Goal: Information Seeking & Learning: Check status

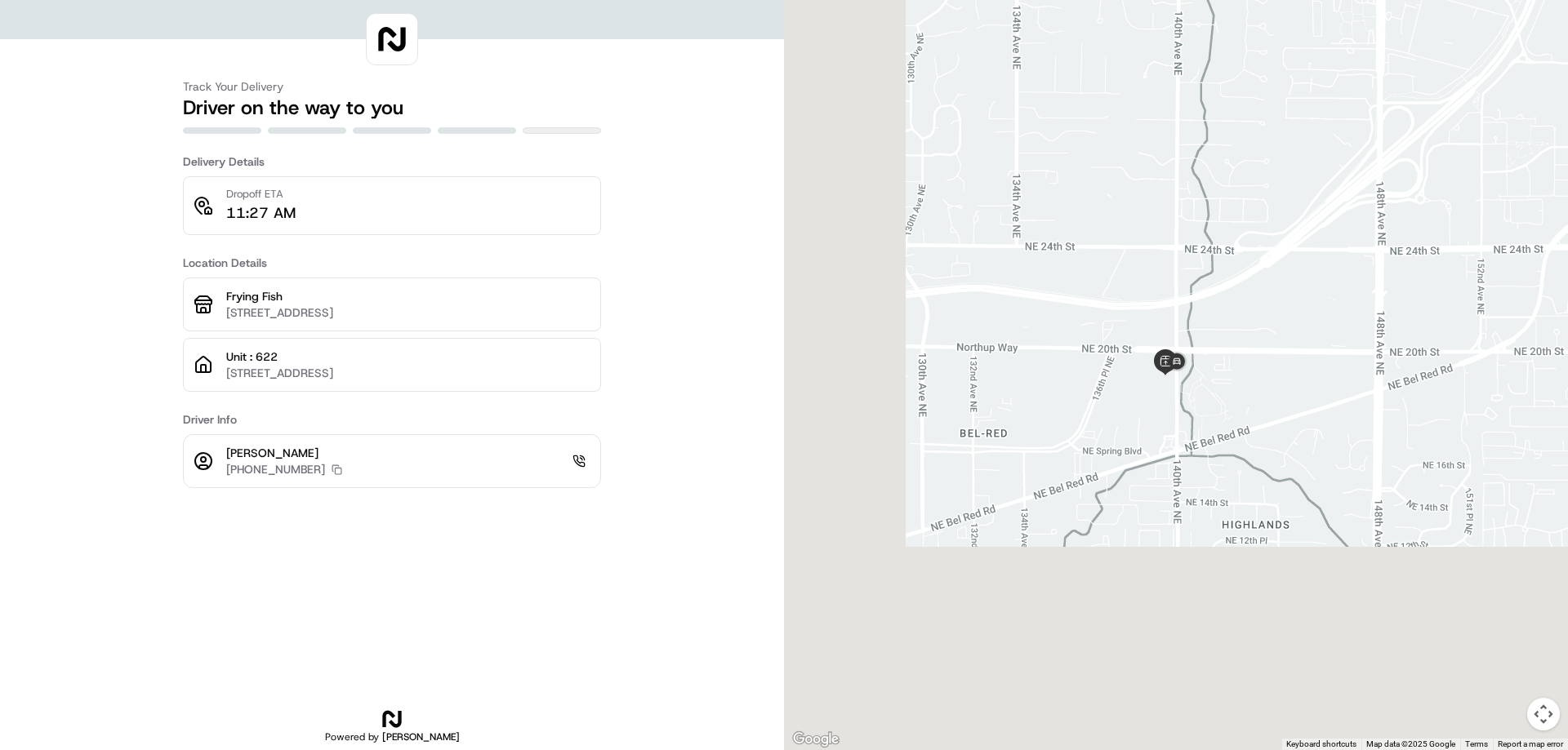
click at [651, 666] on div "Track Your Delivery Driver on the way to you Delivery Details Dropoff ETA 11:27…" at bounding box center [392, 375] width 784 height 750
